Goal: Information Seeking & Learning: Learn about a topic

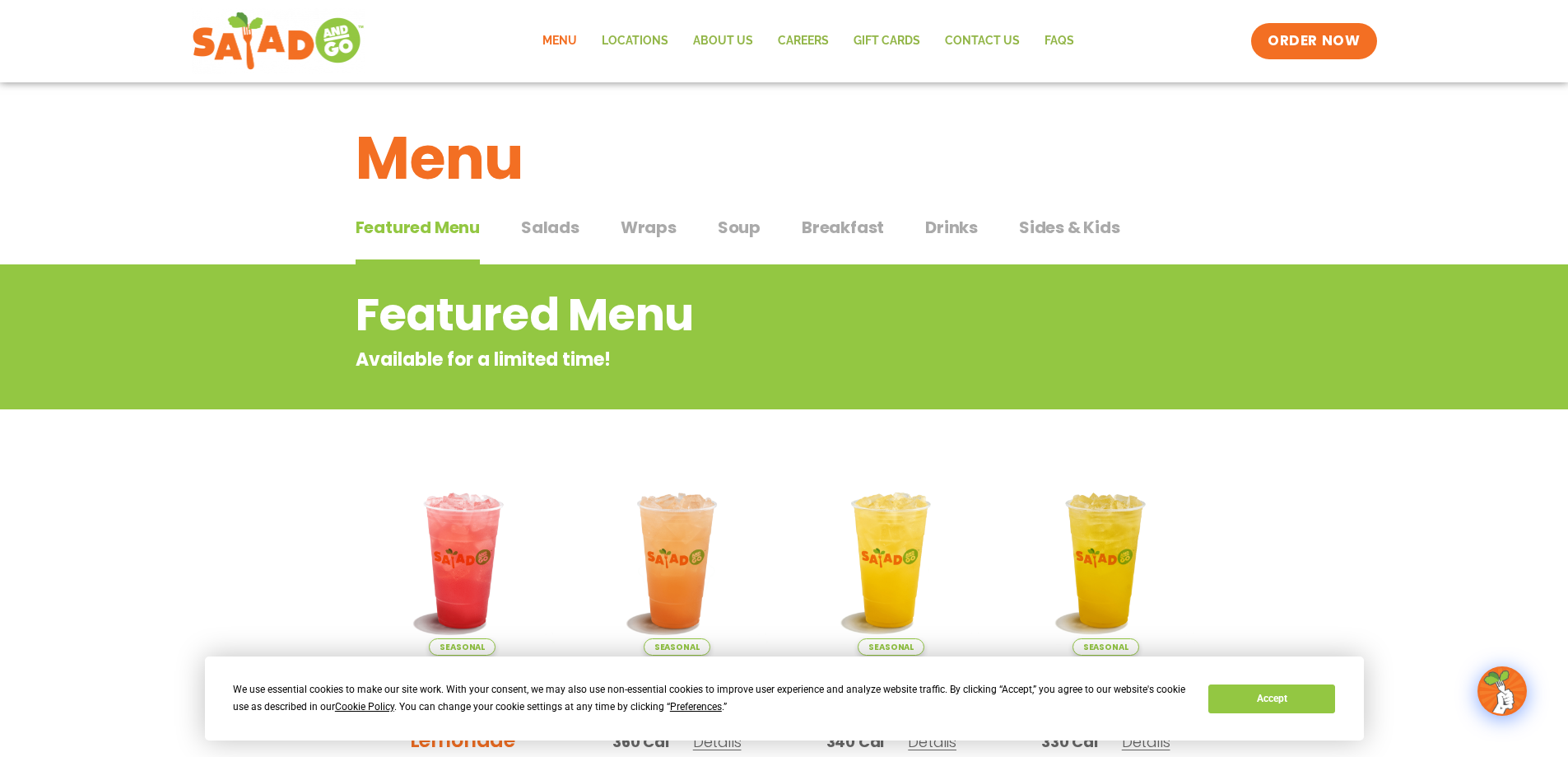
click at [560, 227] on span "Salads" at bounding box center [550, 227] width 59 height 25
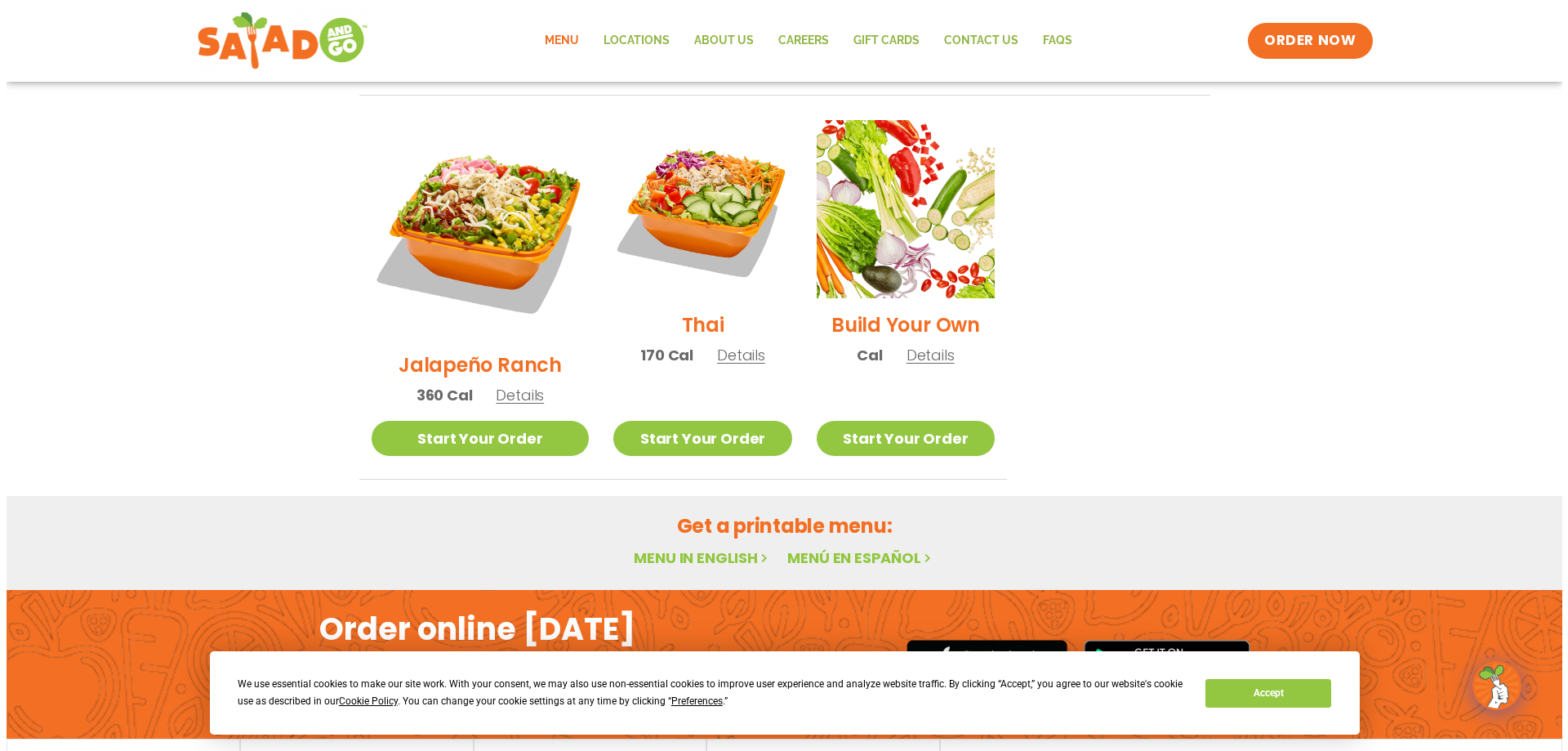
scroll to position [892, 0]
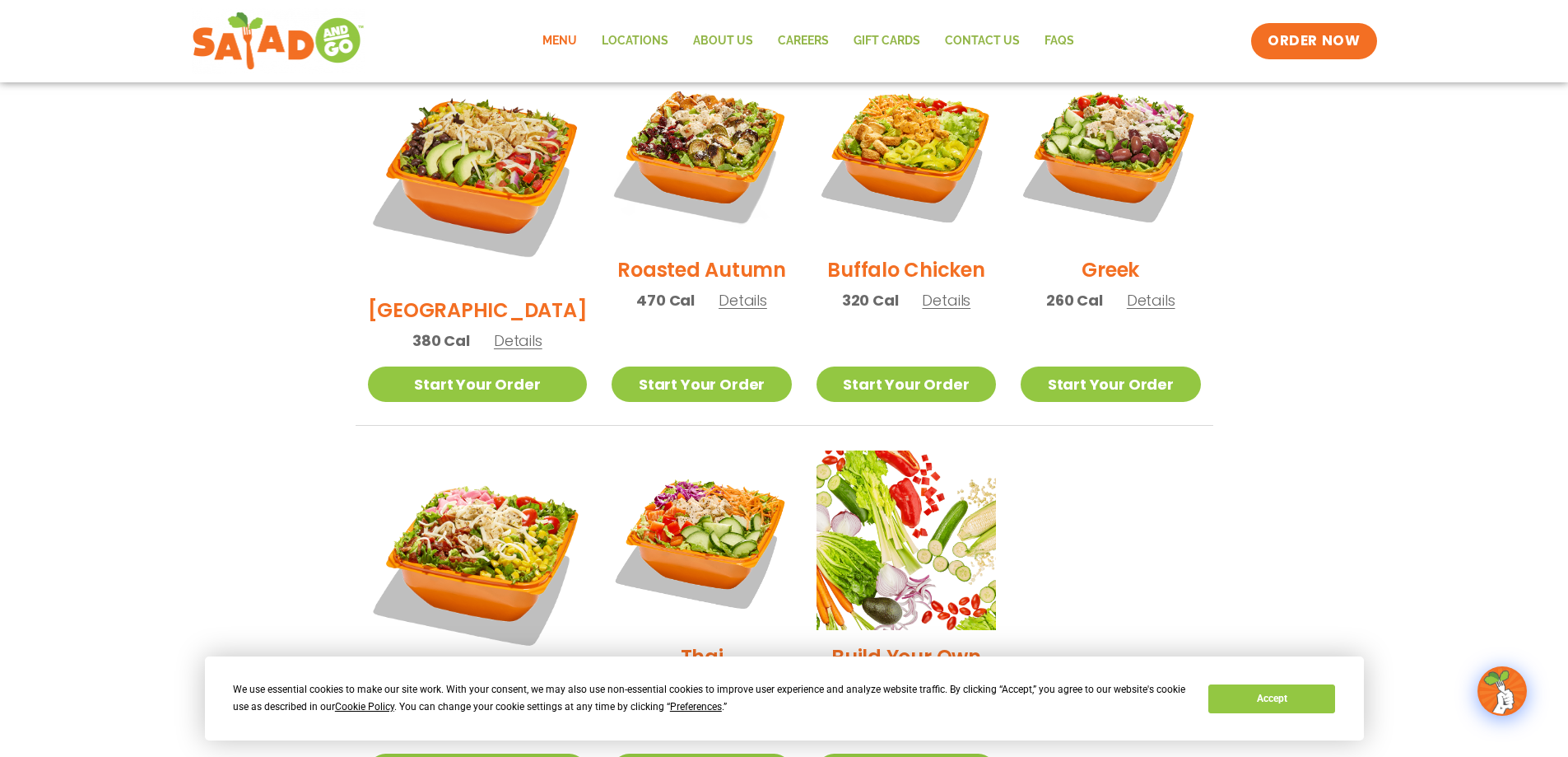
click at [1144, 290] on span "Details" at bounding box center [1151, 300] width 49 height 21
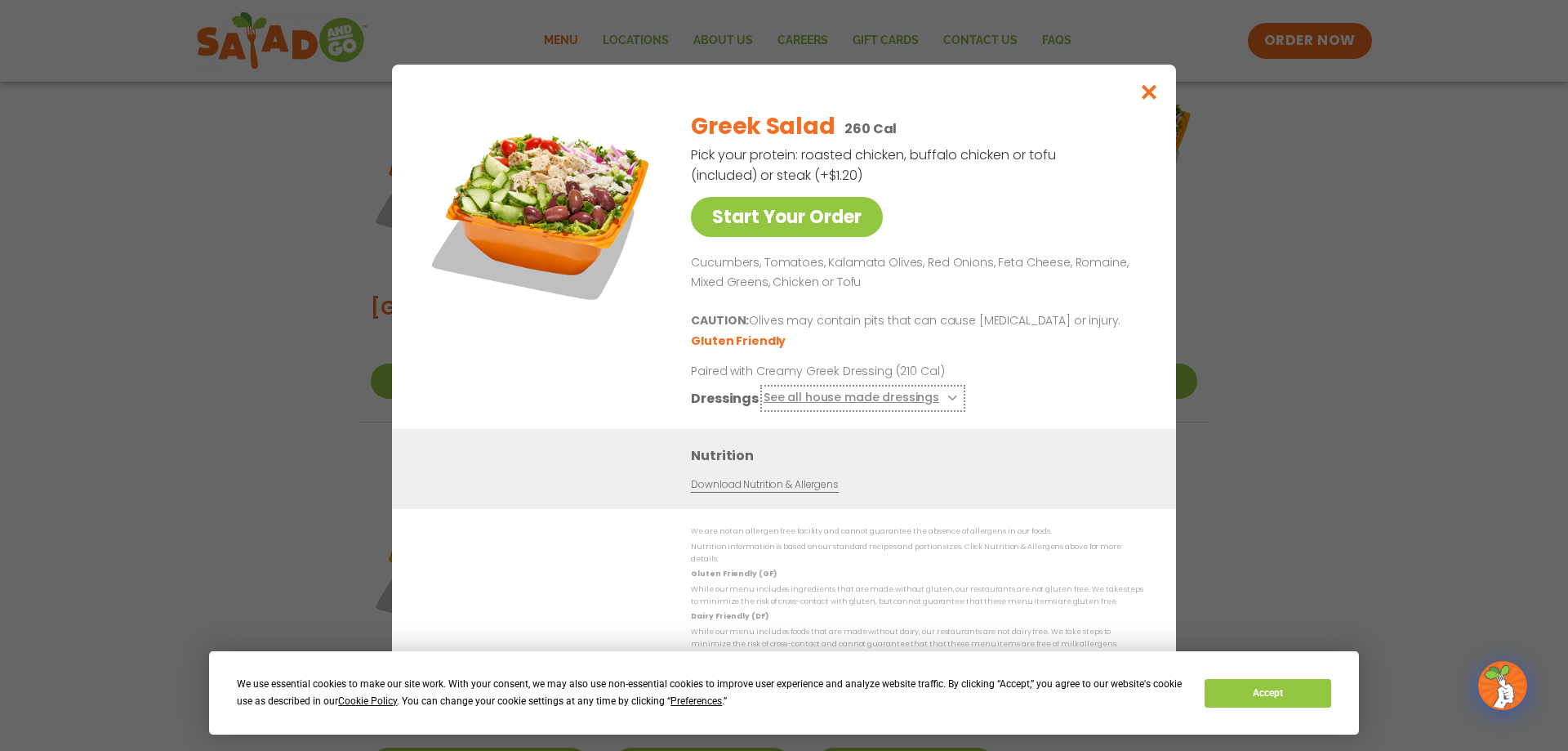
click at [936, 400] on button "See all house made dressings" at bounding box center [863, 399] width 199 height 21
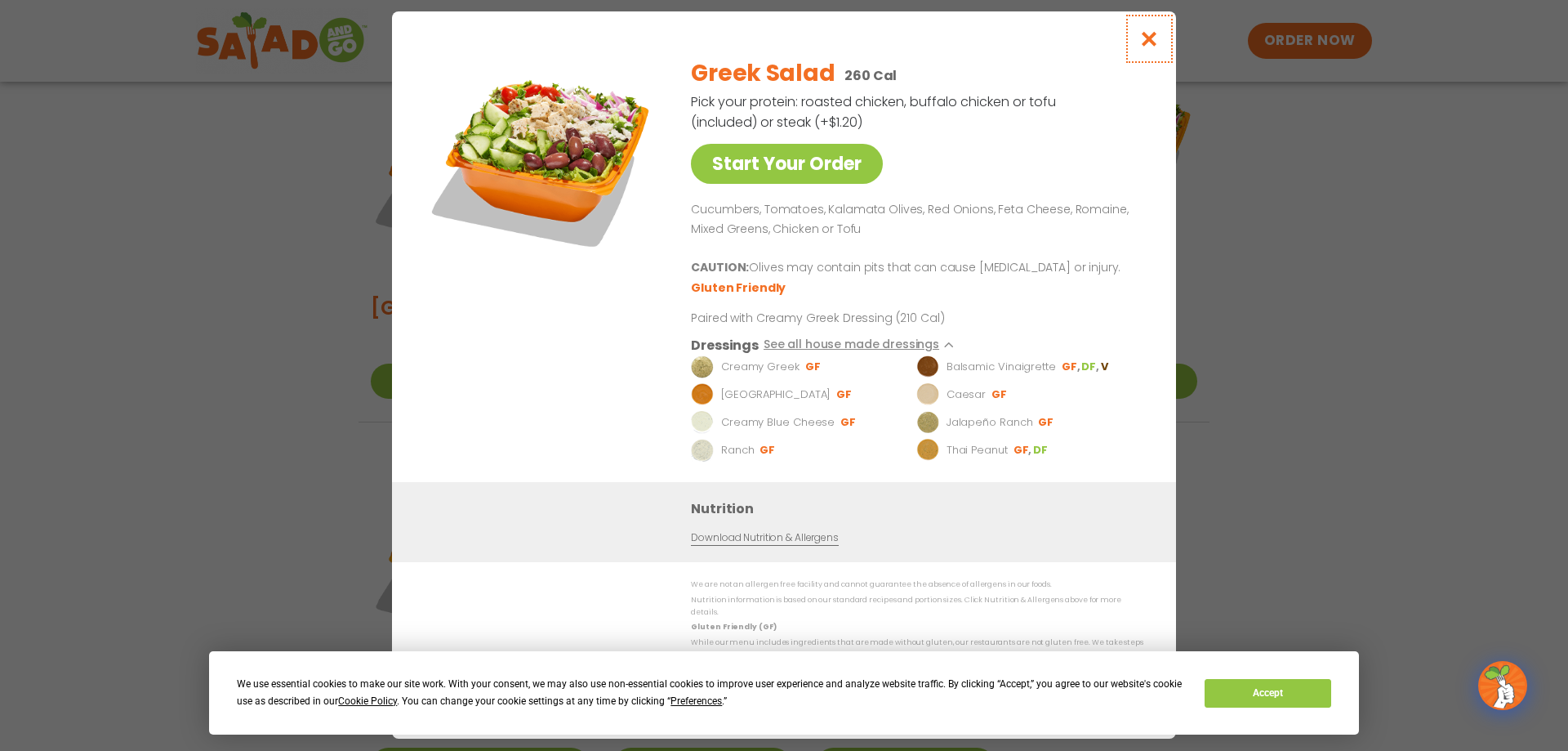
click at [1147, 46] on icon "Close modal" at bounding box center [1149, 39] width 21 height 17
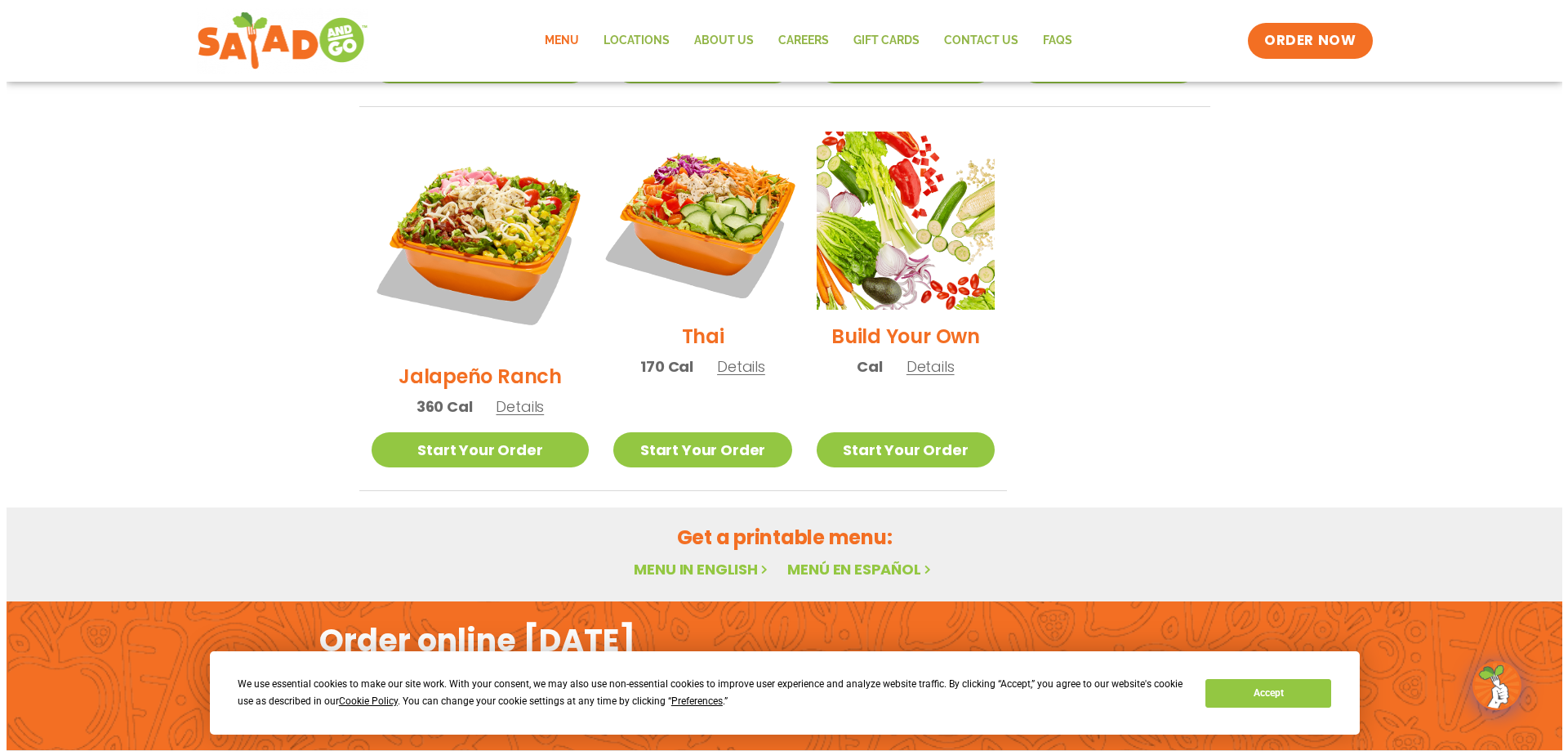
scroll to position [1219, 0]
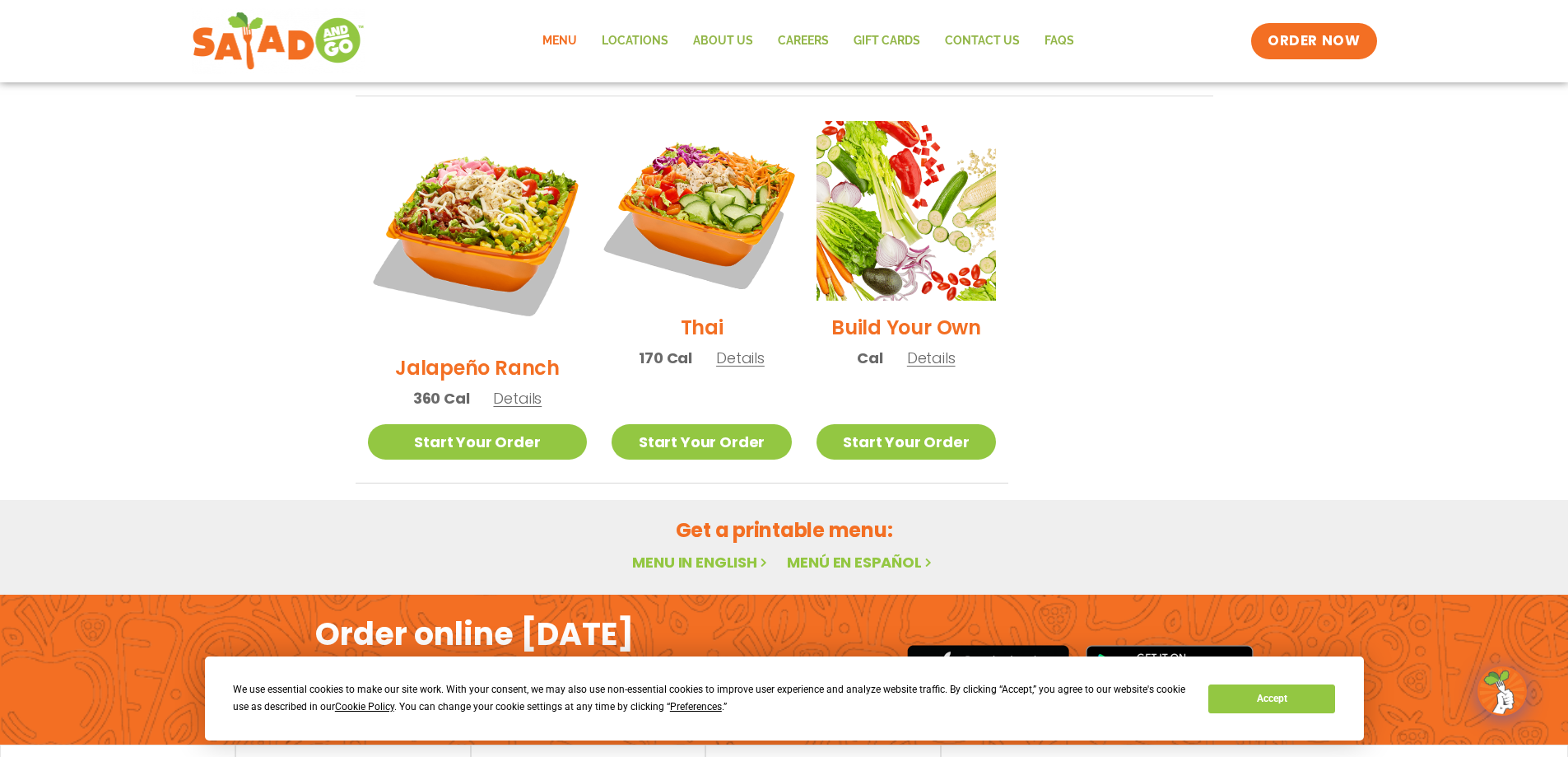
click at [659, 144] on img at bounding box center [701, 210] width 211 height 211
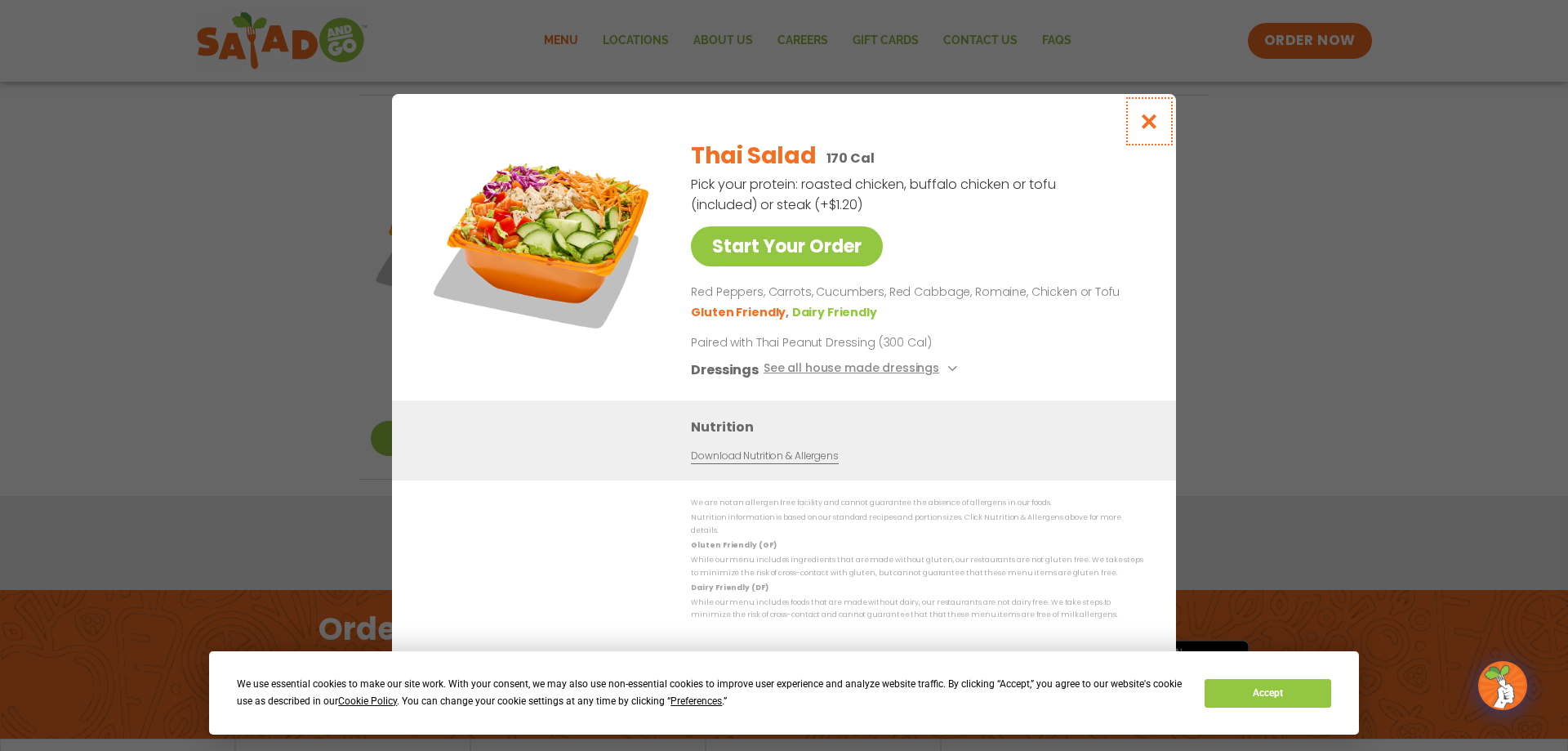
click at [1150, 129] on icon "Close modal" at bounding box center [1149, 121] width 21 height 17
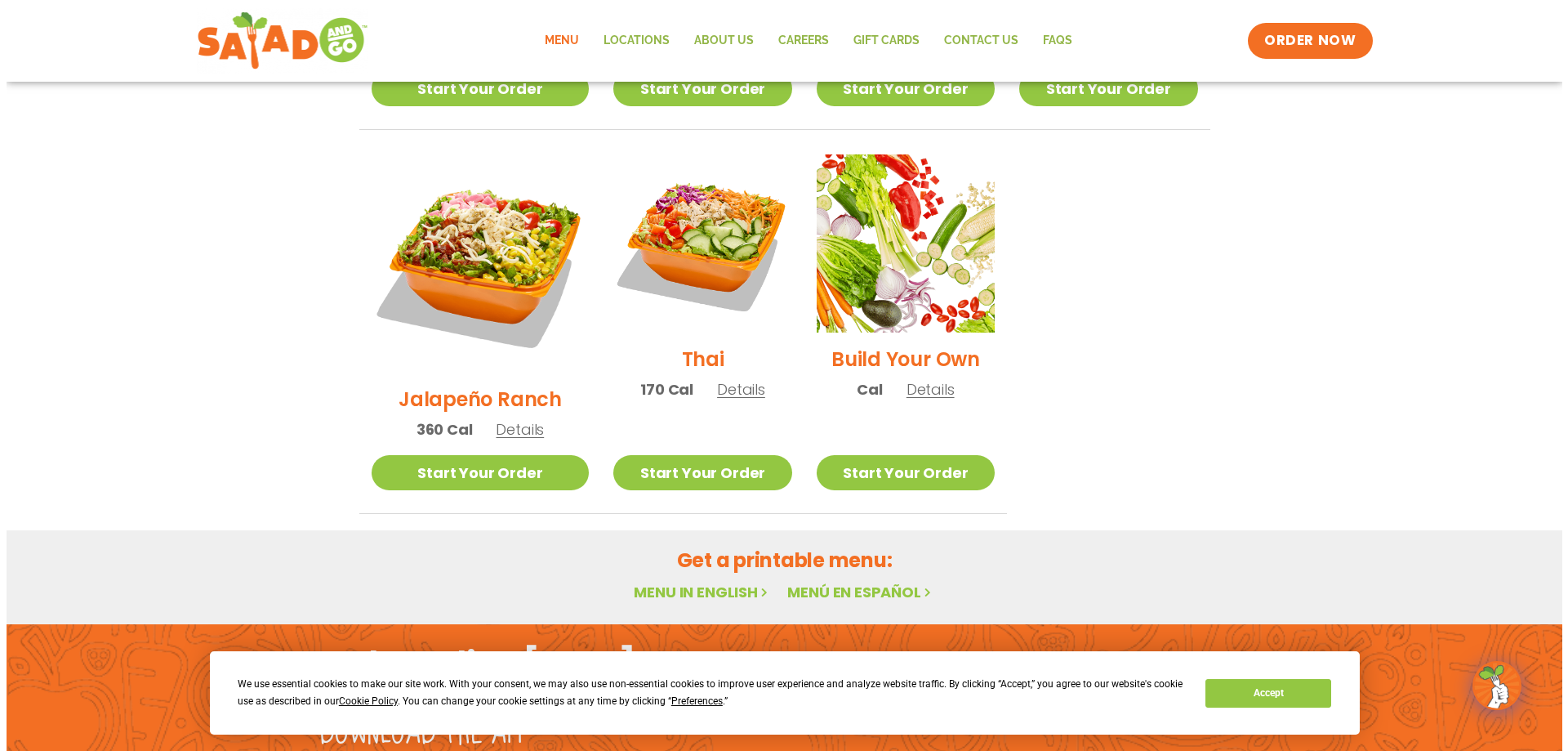
scroll to position [1186, 0]
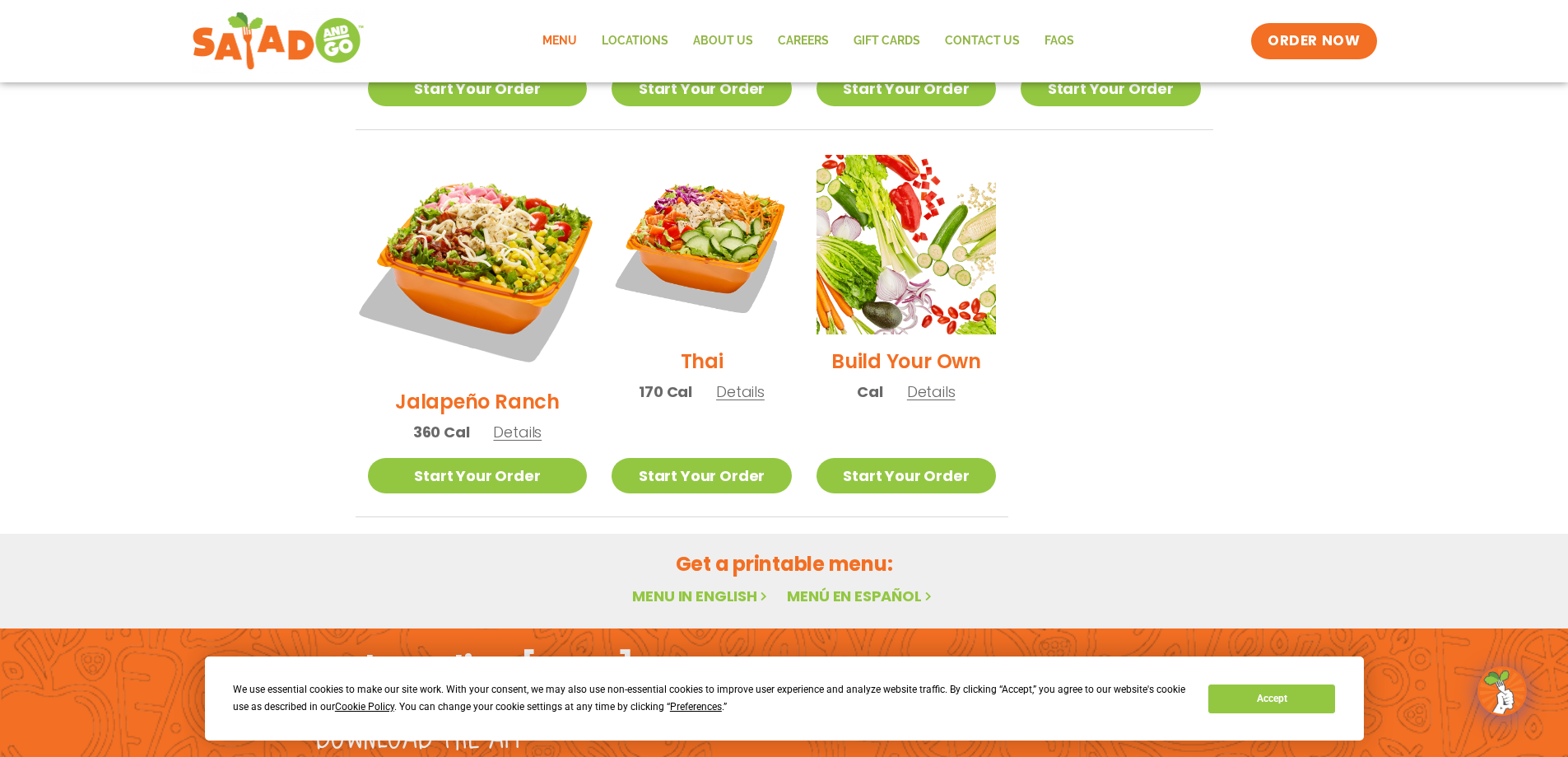
click at [456, 210] on img at bounding box center [477, 264] width 257 height 258
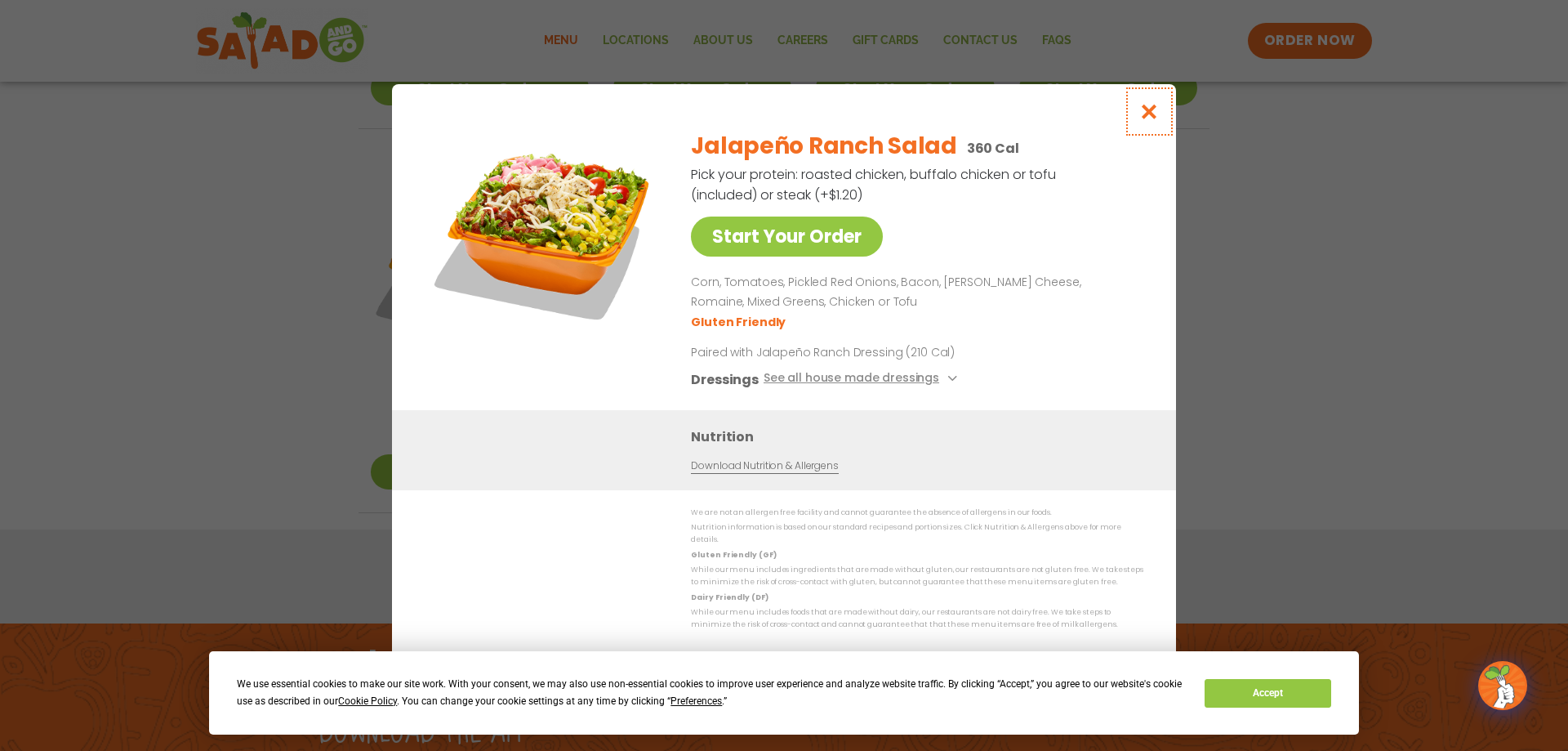
click at [1155, 120] on icon "Close modal" at bounding box center [1149, 111] width 21 height 17
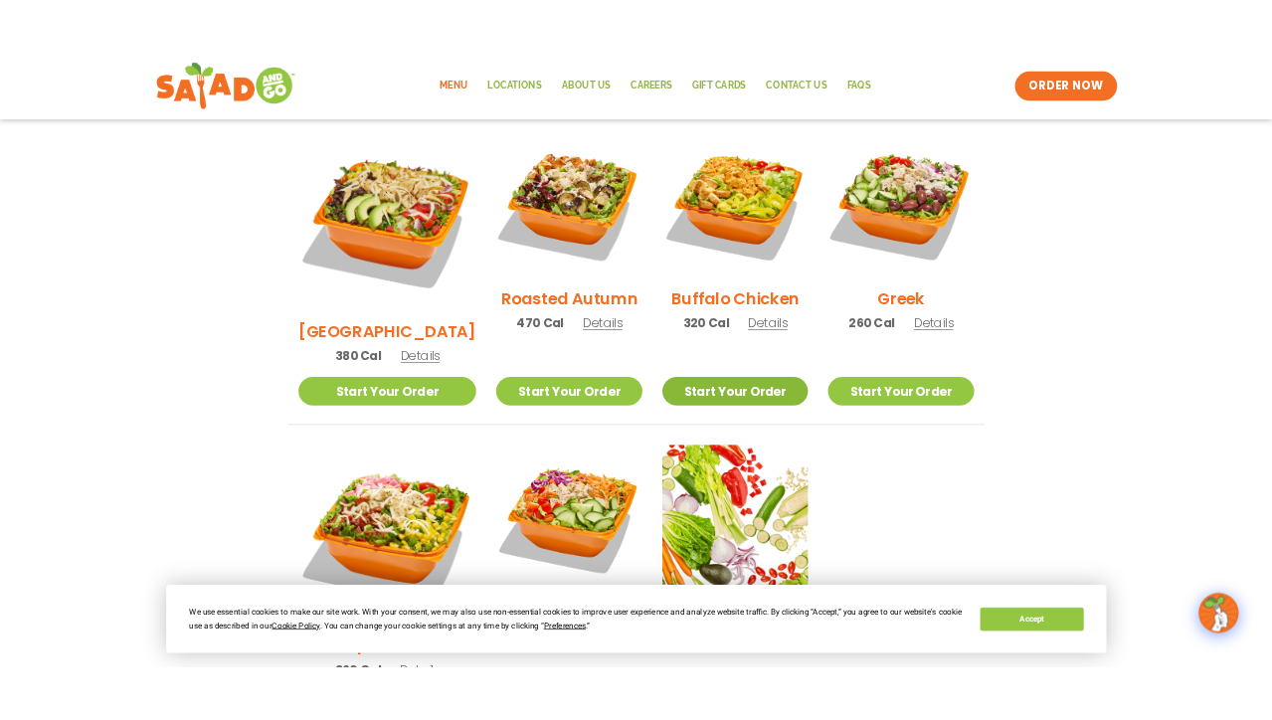
scroll to position [1045, 0]
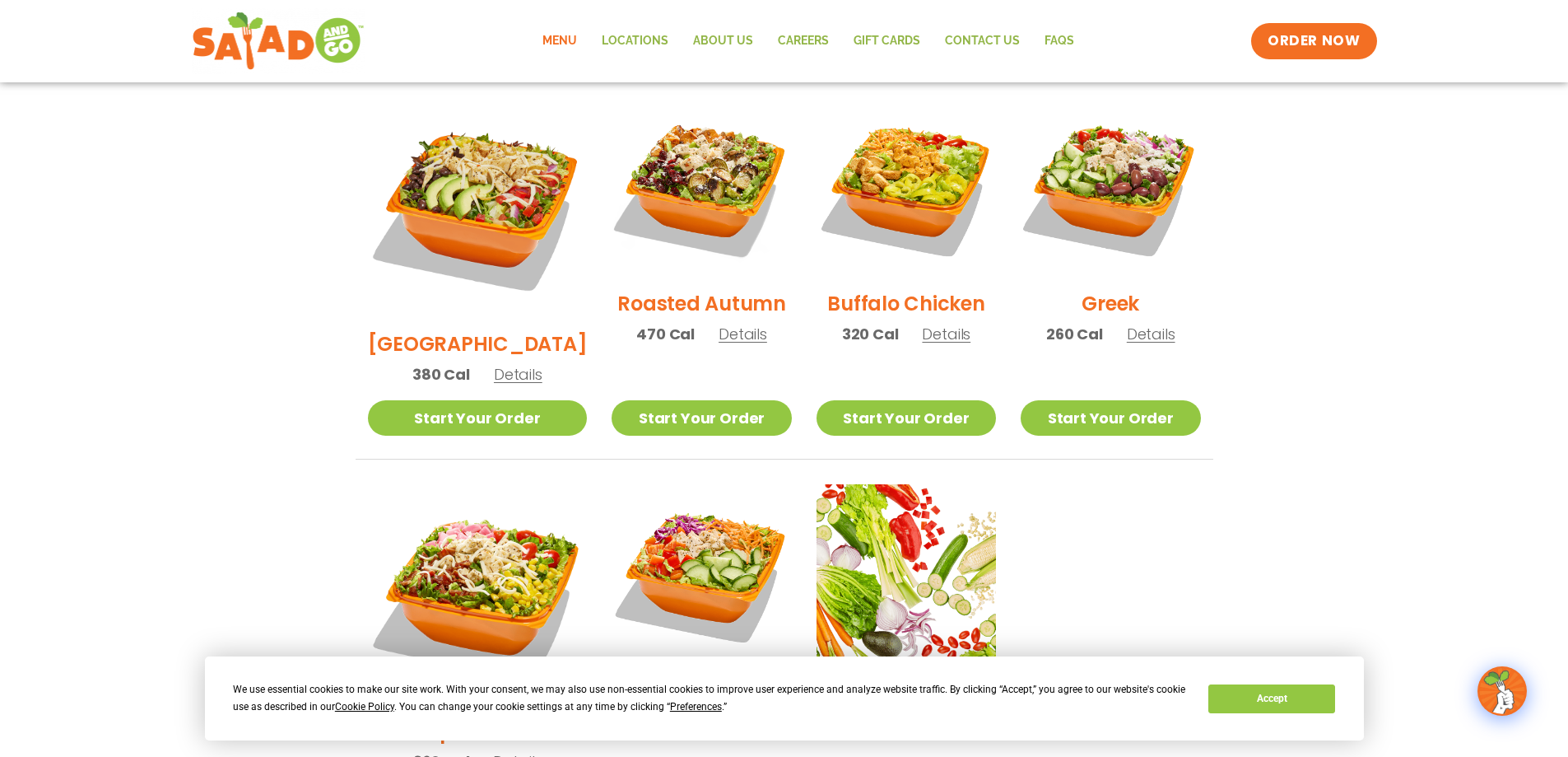
click at [685, 289] on h2 "Roasted Autumn" at bounding box center [702, 303] width 169 height 29
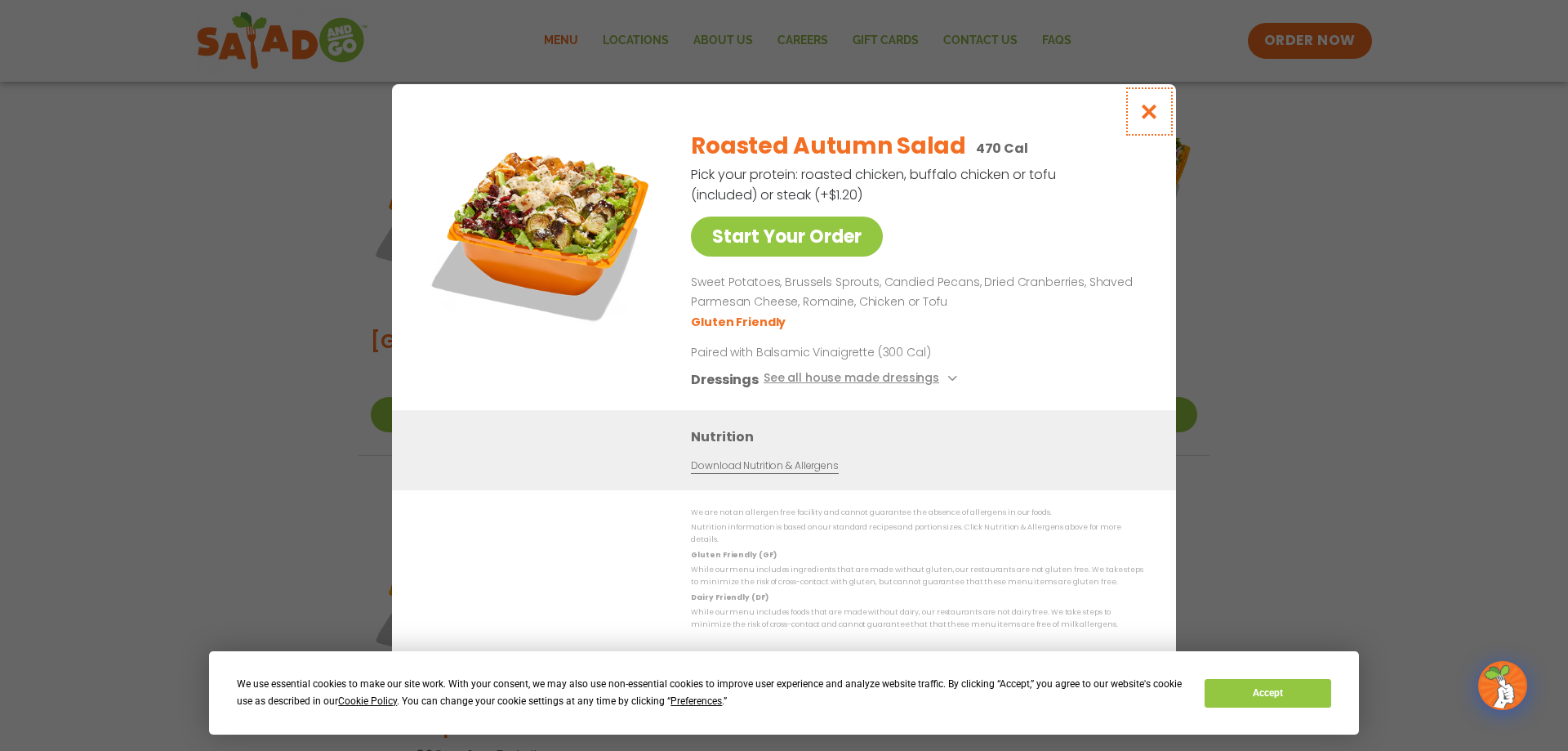
click at [1151, 112] on icon "Close modal" at bounding box center [1149, 111] width 21 height 17
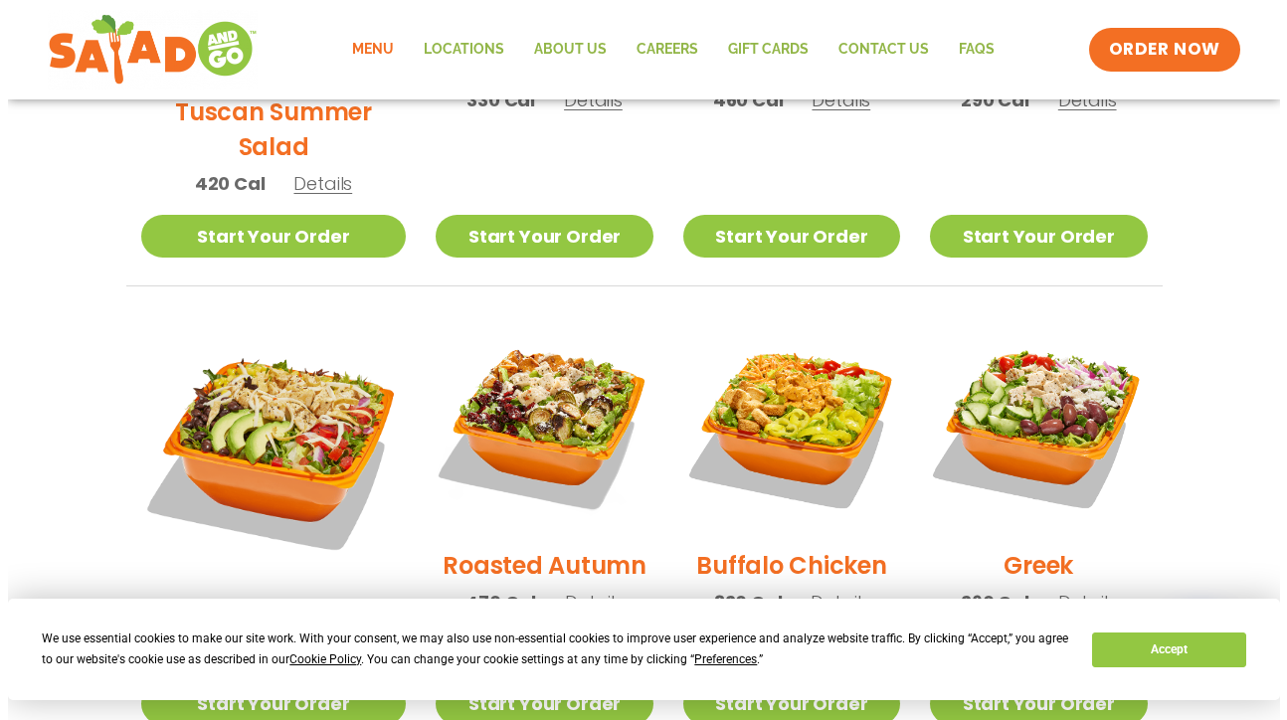
scroll to position [548, 0]
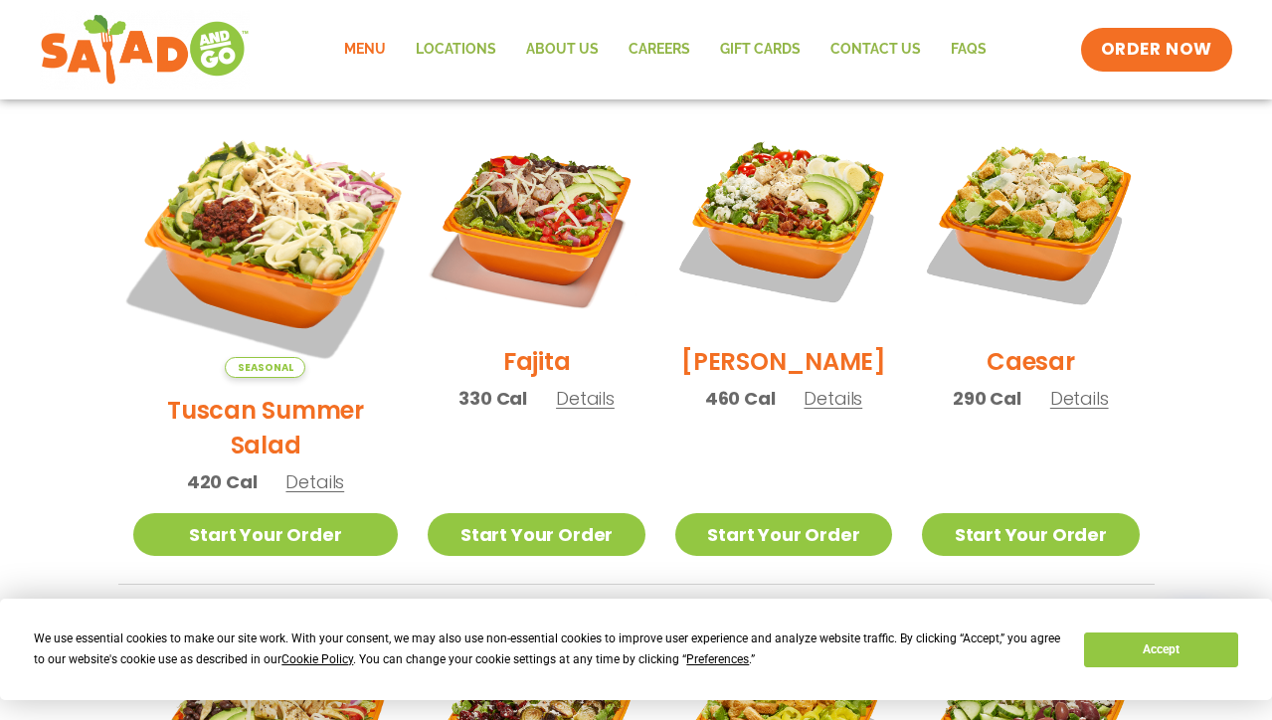
click at [243, 202] on img at bounding box center [264, 244] width 311 height 311
